Goal: Information Seeking & Learning: Learn about a topic

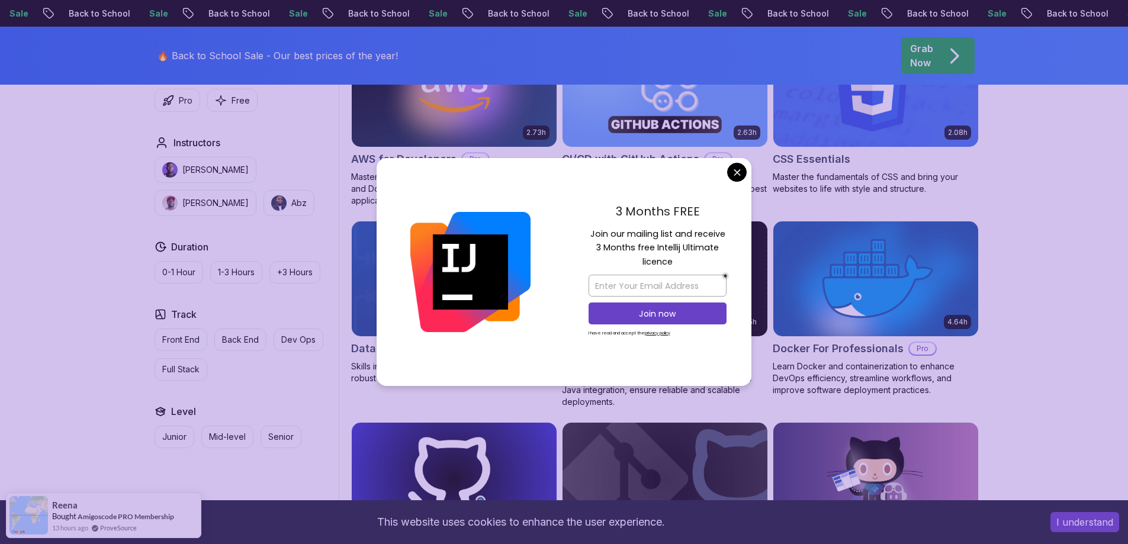
scroll to position [979, 0]
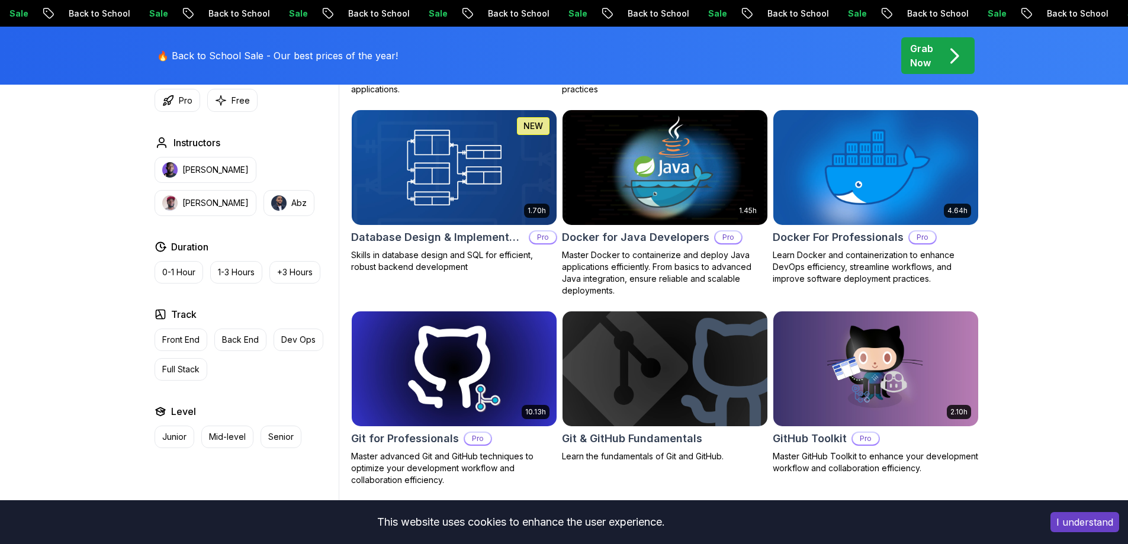
scroll to position [1110, 0]
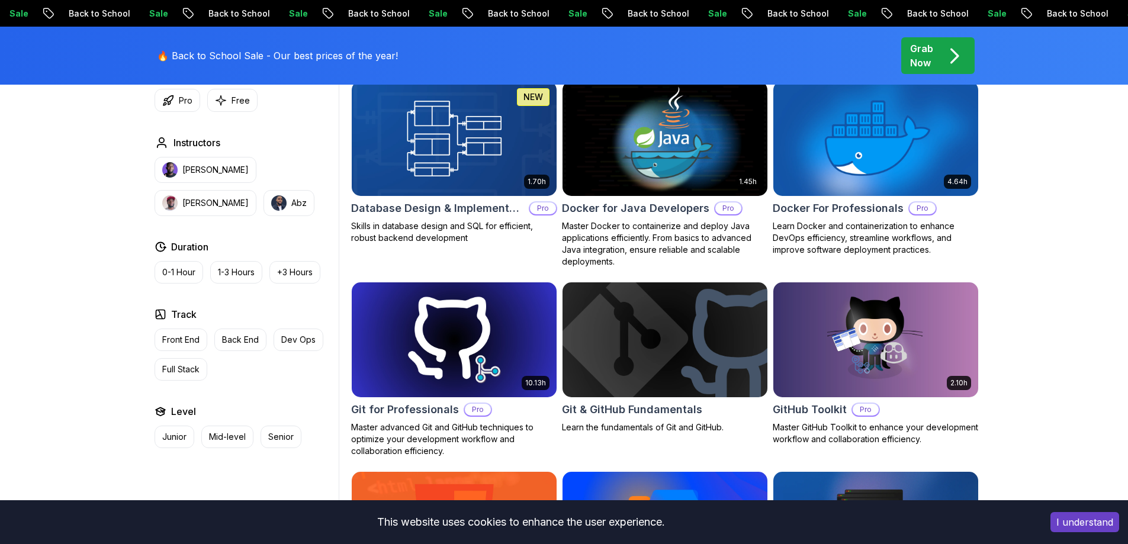
click at [1066, 524] on button "I understand" at bounding box center [1085, 522] width 69 height 20
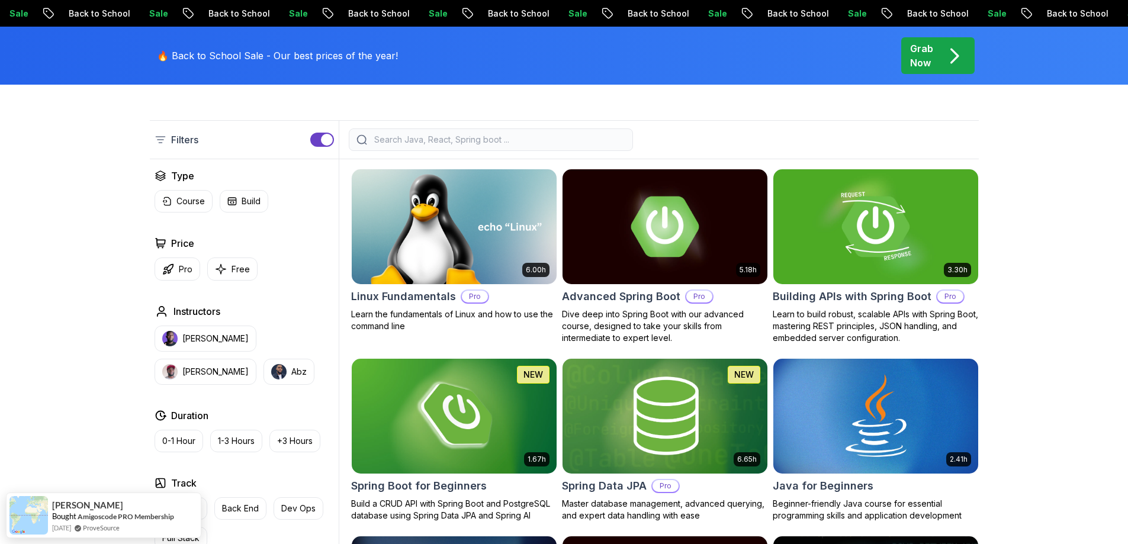
scroll to position [0, 0]
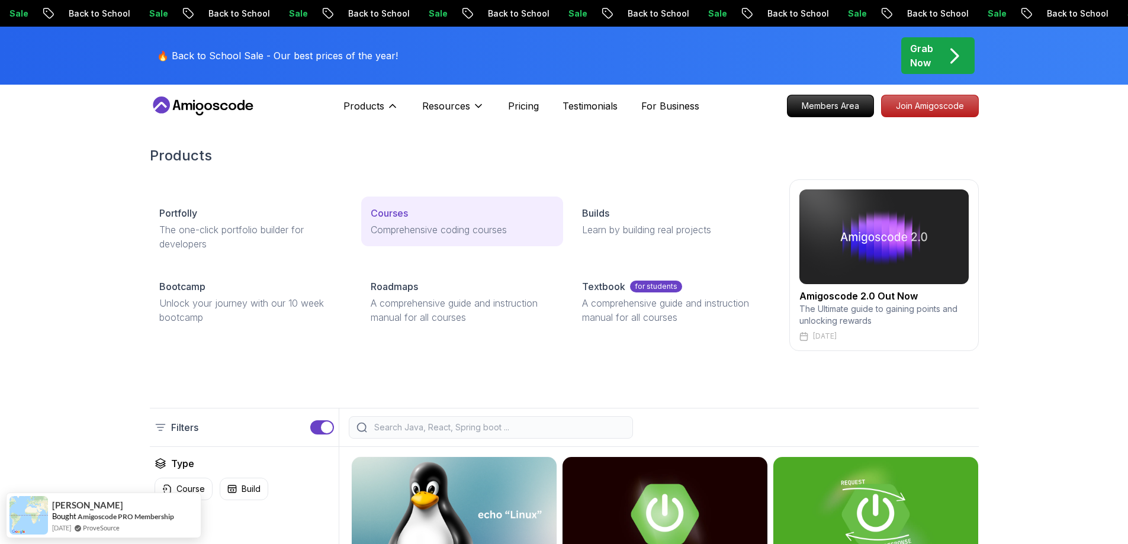
click at [390, 215] on p "Courses" at bounding box center [389, 213] width 37 height 14
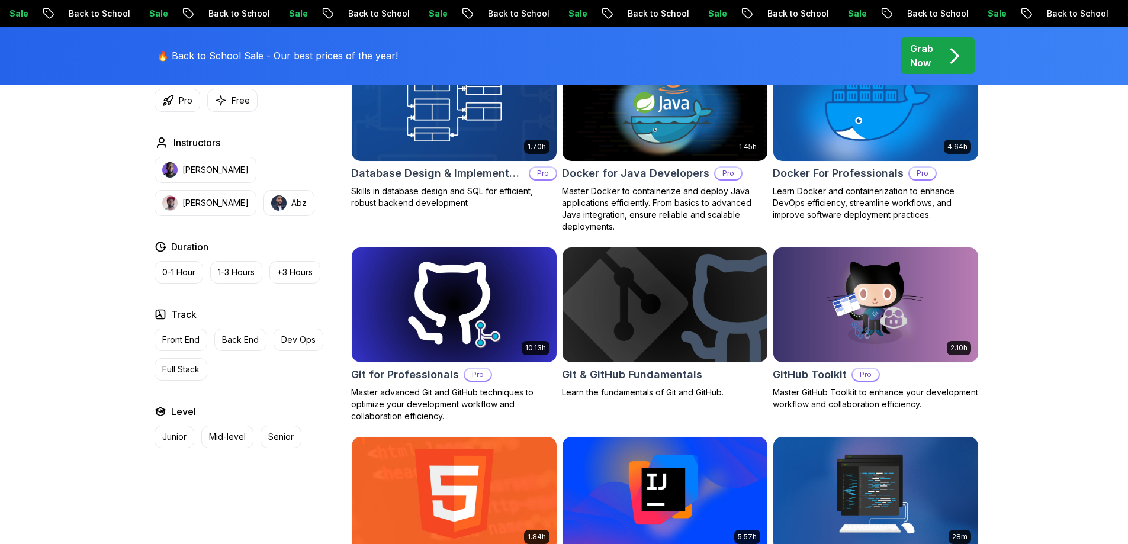
scroll to position [1224, 0]
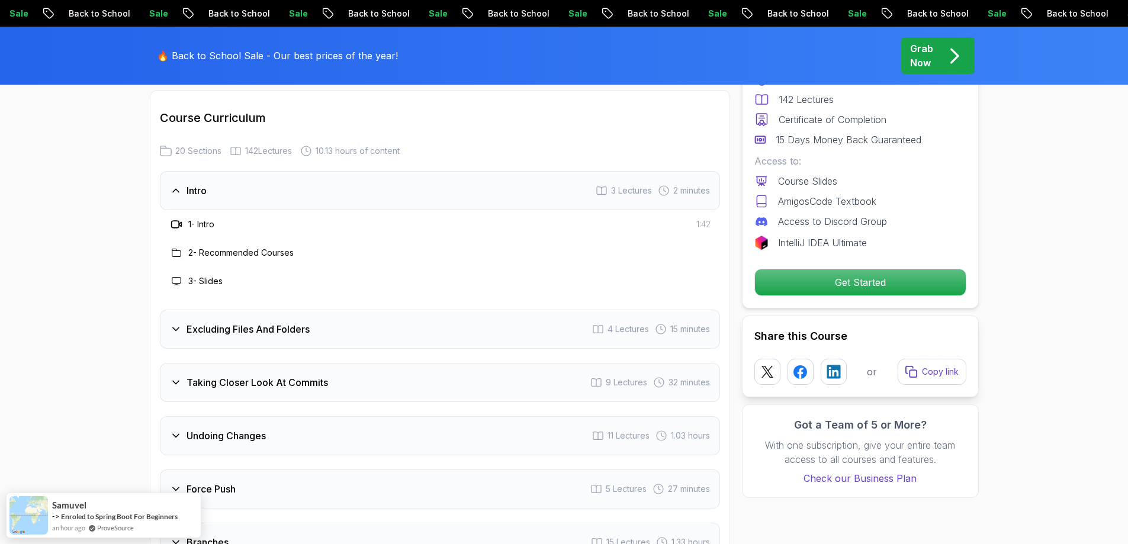
scroll to position [1777, 0]
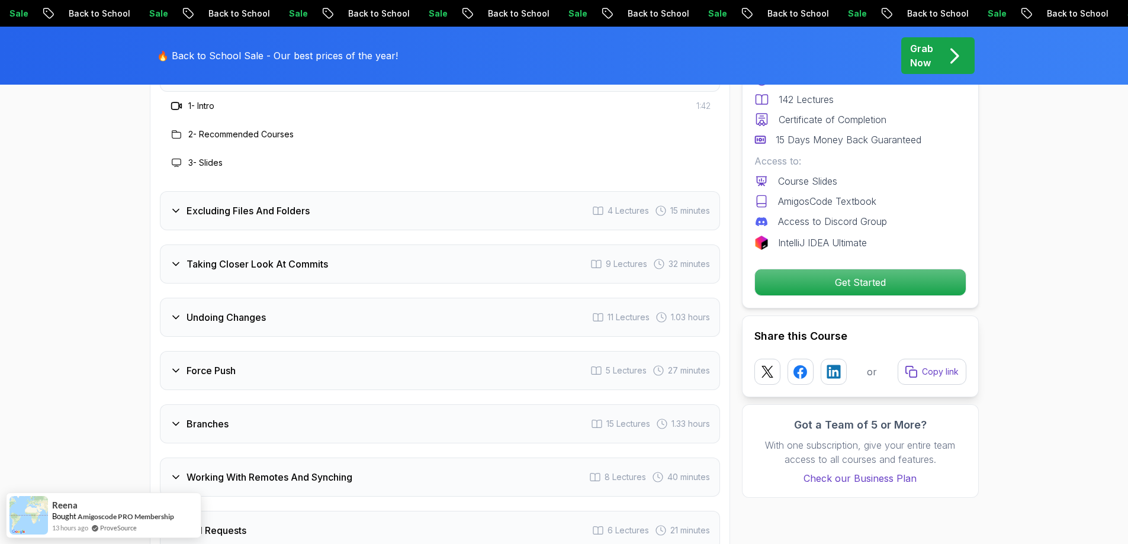
click at [178, 311] on icon at bounding box center [176, 317] width 12 height 12
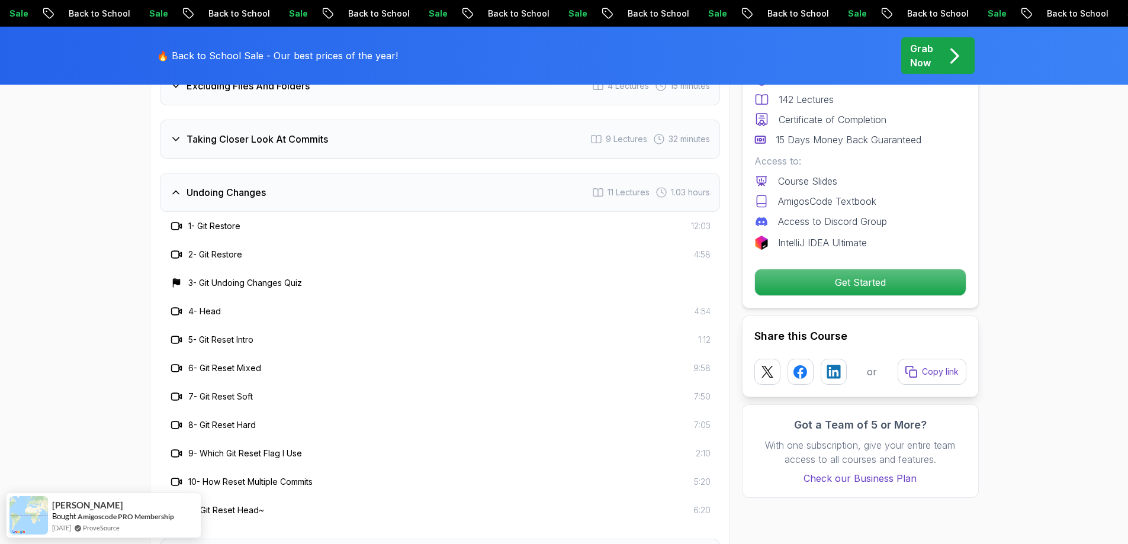
scroll to position [1895, 0]
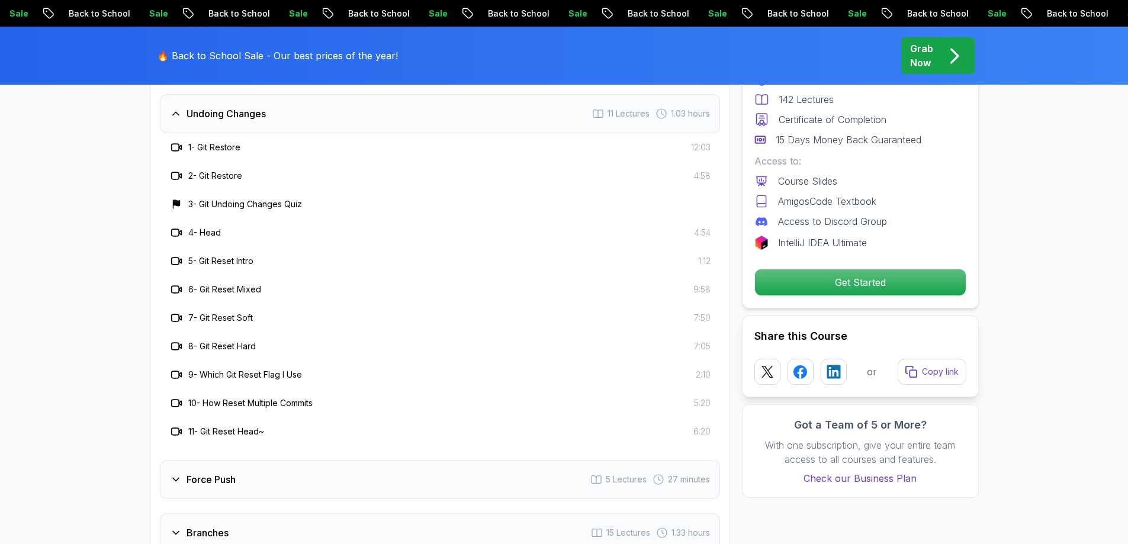
click at [179, 108] on icon at bounding box center [176, 114] width 12 height 12
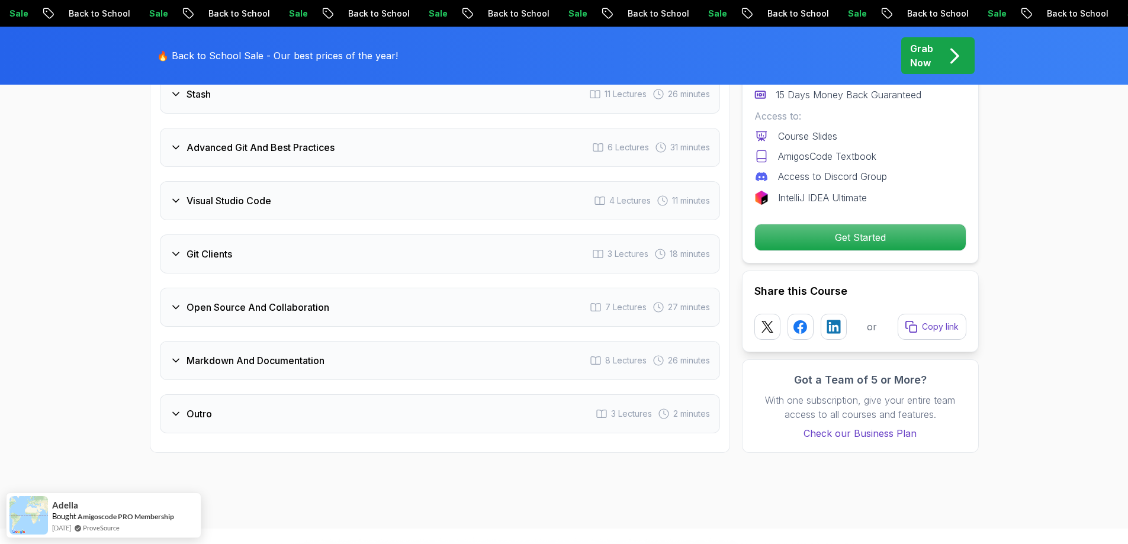
scroll to position [2487, 0]
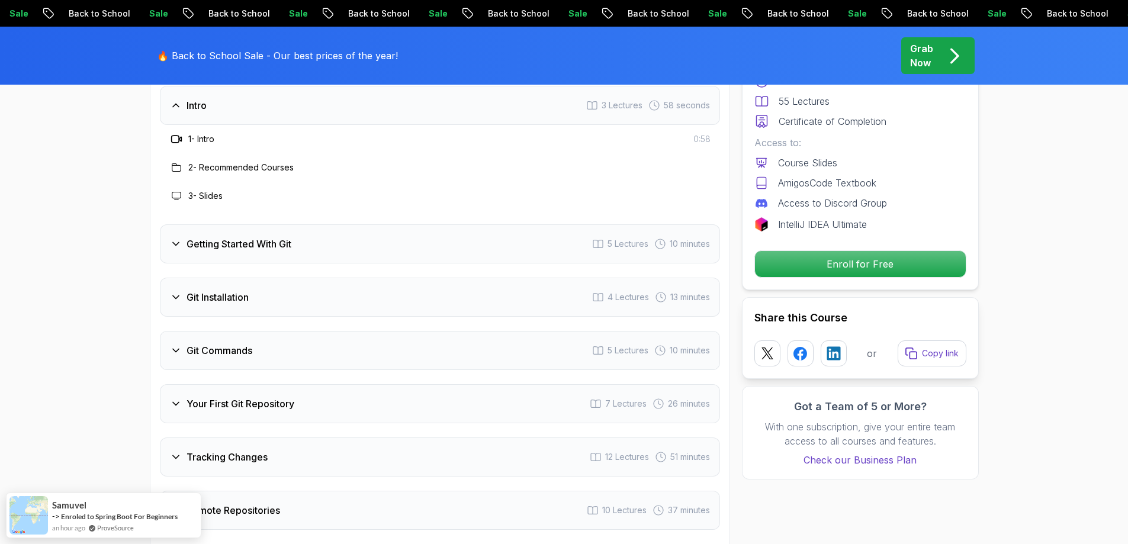
scroll to position [1698, 0]
